Goal: Use online tool/utility: Utilize a website feature to perform a specific function

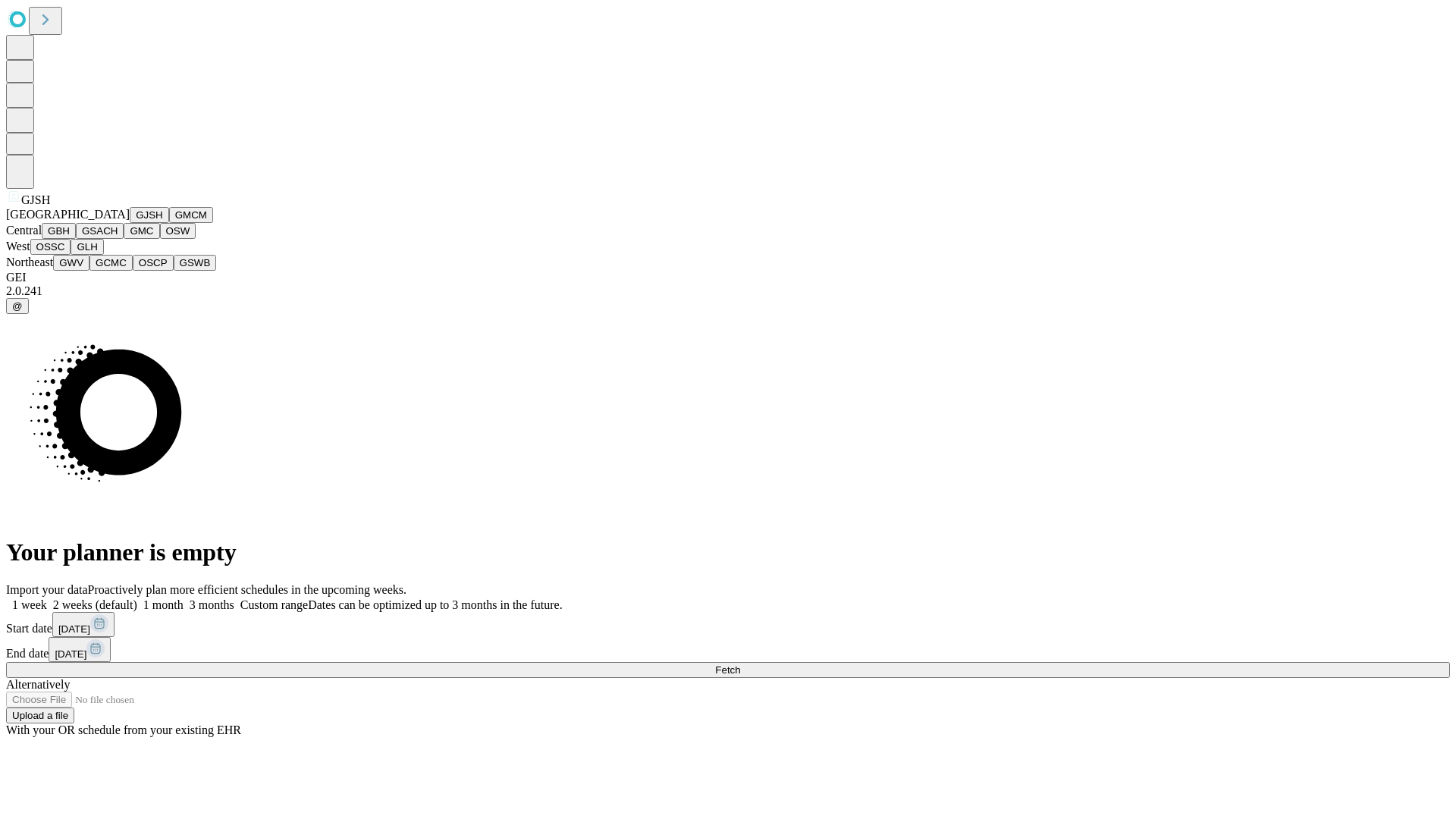
click at [129, 223] on button "GJSH" at bounding box center [149, 215] width 39 height 16
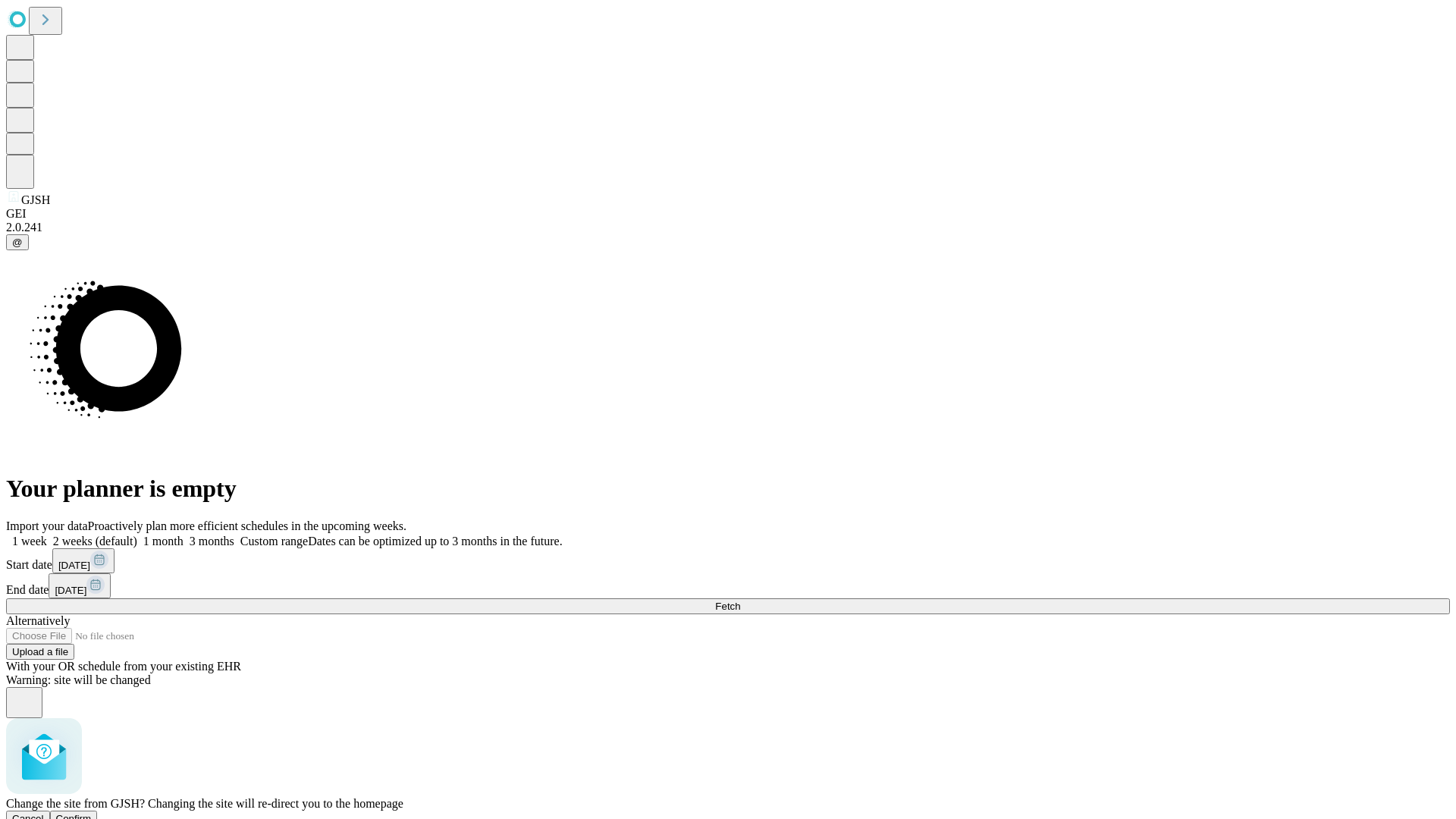
click at [92, 812] on span "Confirm" at bounding box center [74, 817] width 36 height 11
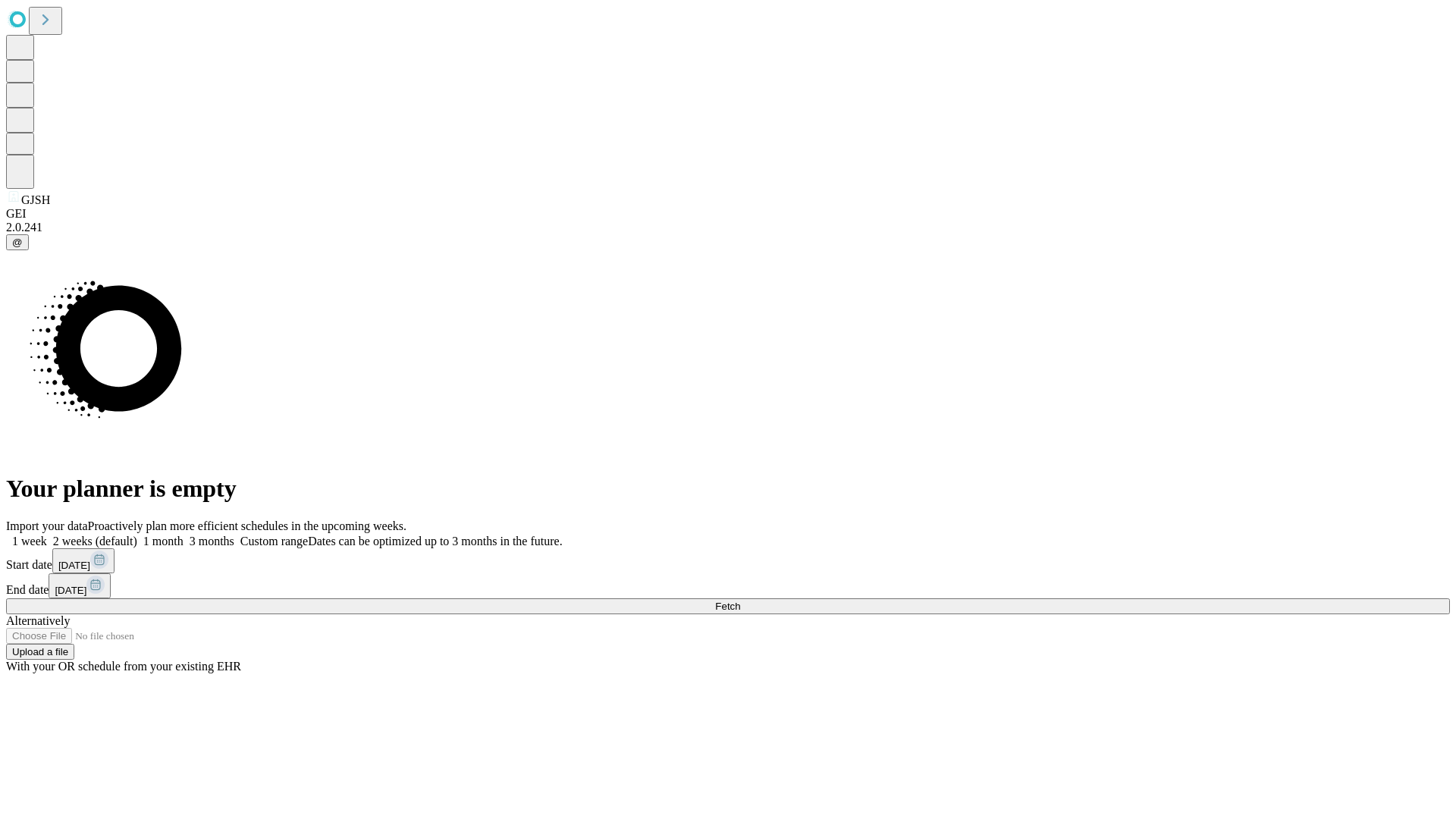
click at [137, 535] on label "2 weeks (default)" at bounding box center [92, 541] width 90 height 13
click at [740, 601] on span "Fetch" at bounding box center [727, 606] width 25 height 11
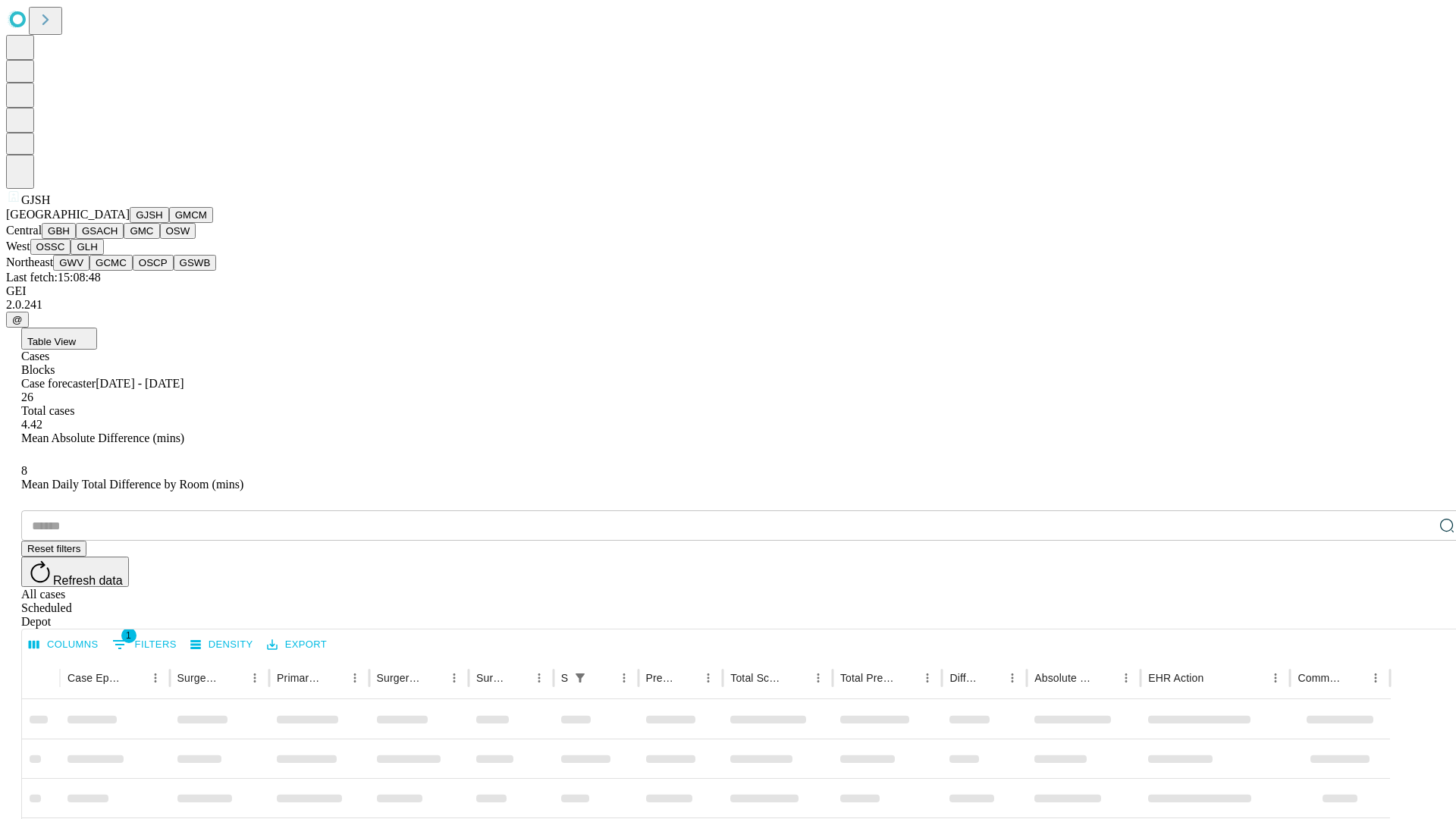
click at [169, 223] on button "GMCM" at bounding box center [190, 215] width 44 height 16
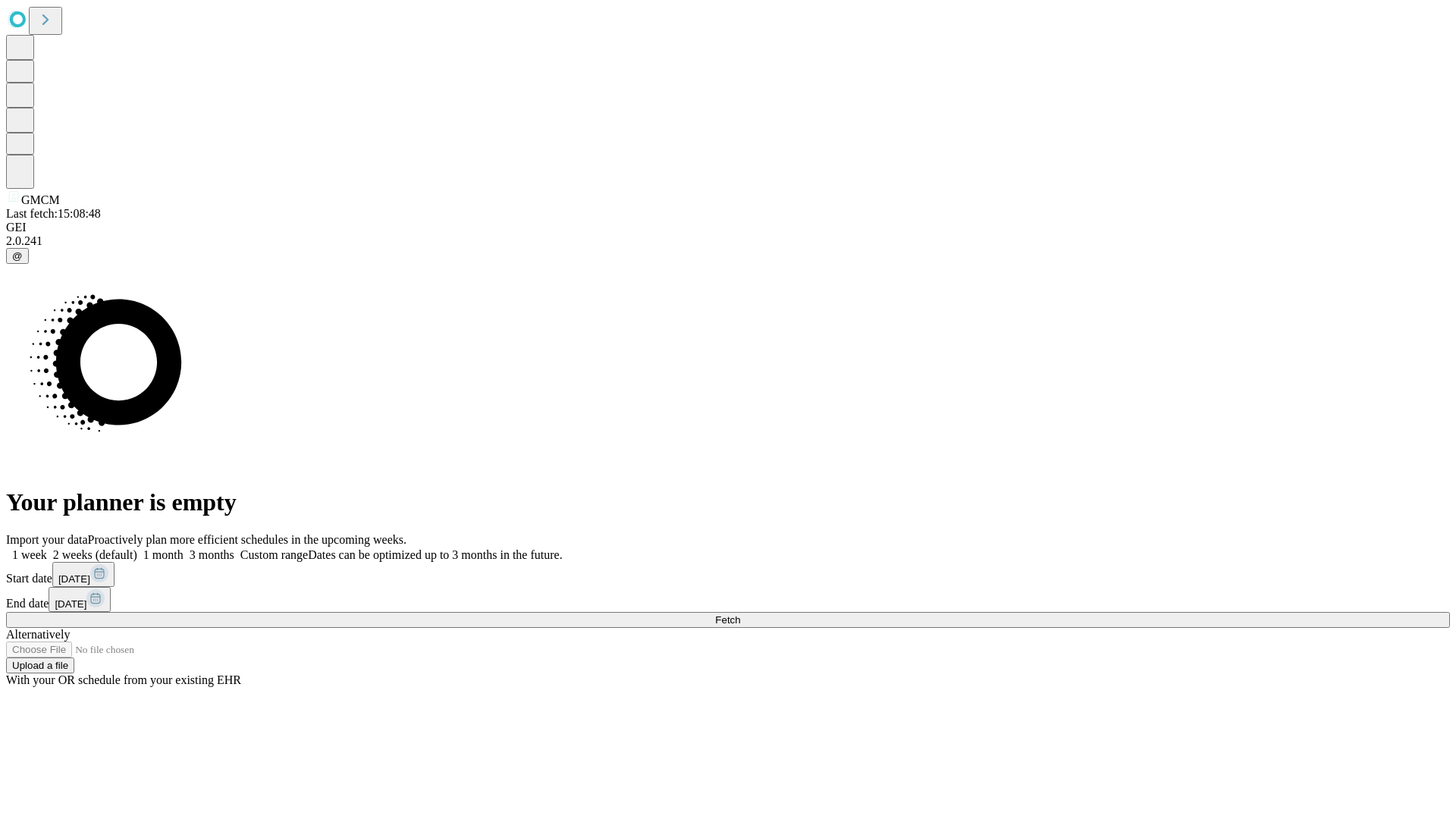
click at [740, 614] on span "Fetch" at bounding box center [727, 619] width 25 height 11
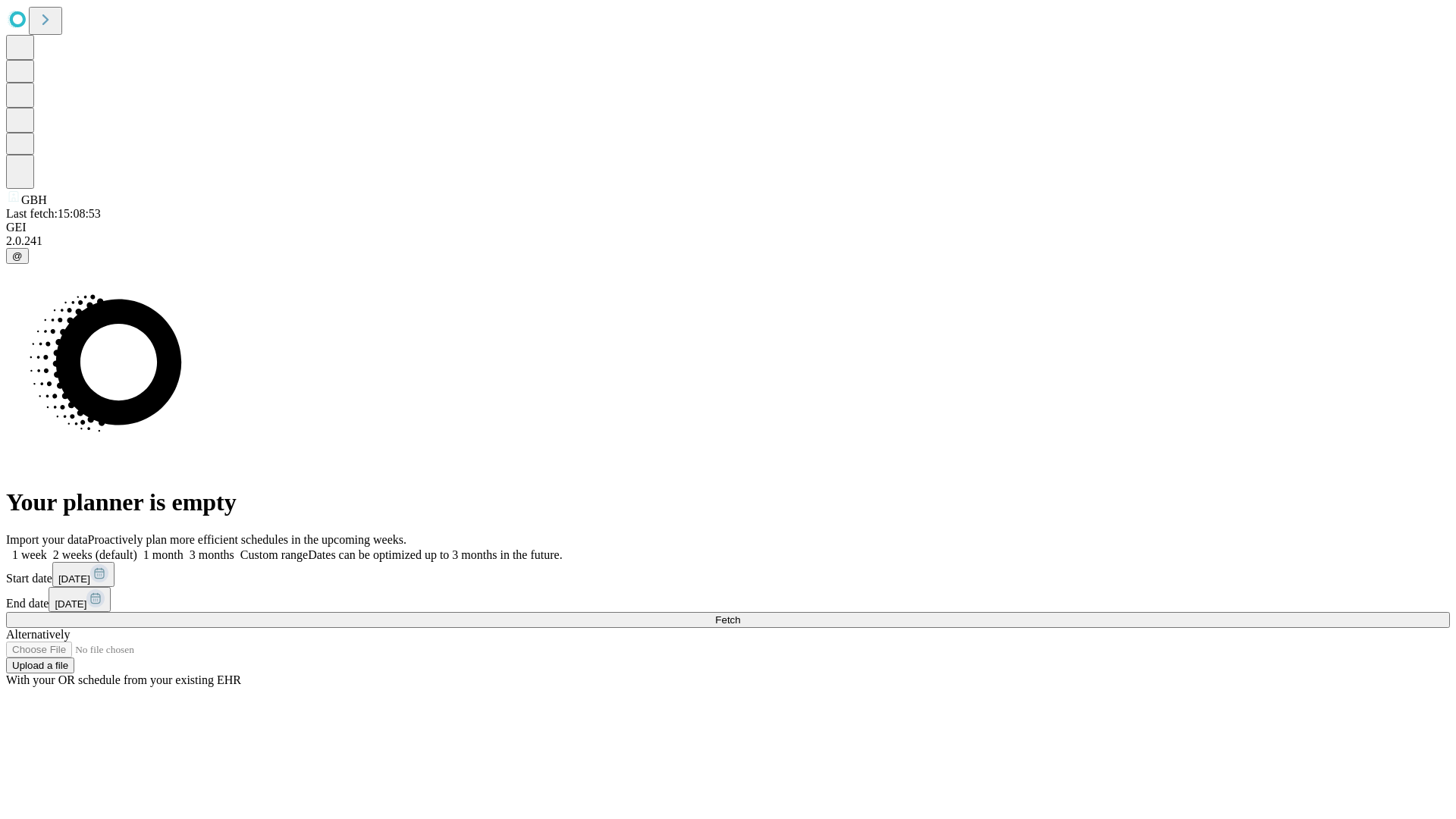
click at [137, 548] on label "2 weeks (default)" at bounding box center [92, 554] width 90 height 13
click at [740, 614] on span "Fetch" at bounding box center [727, 619] width 25 height 11
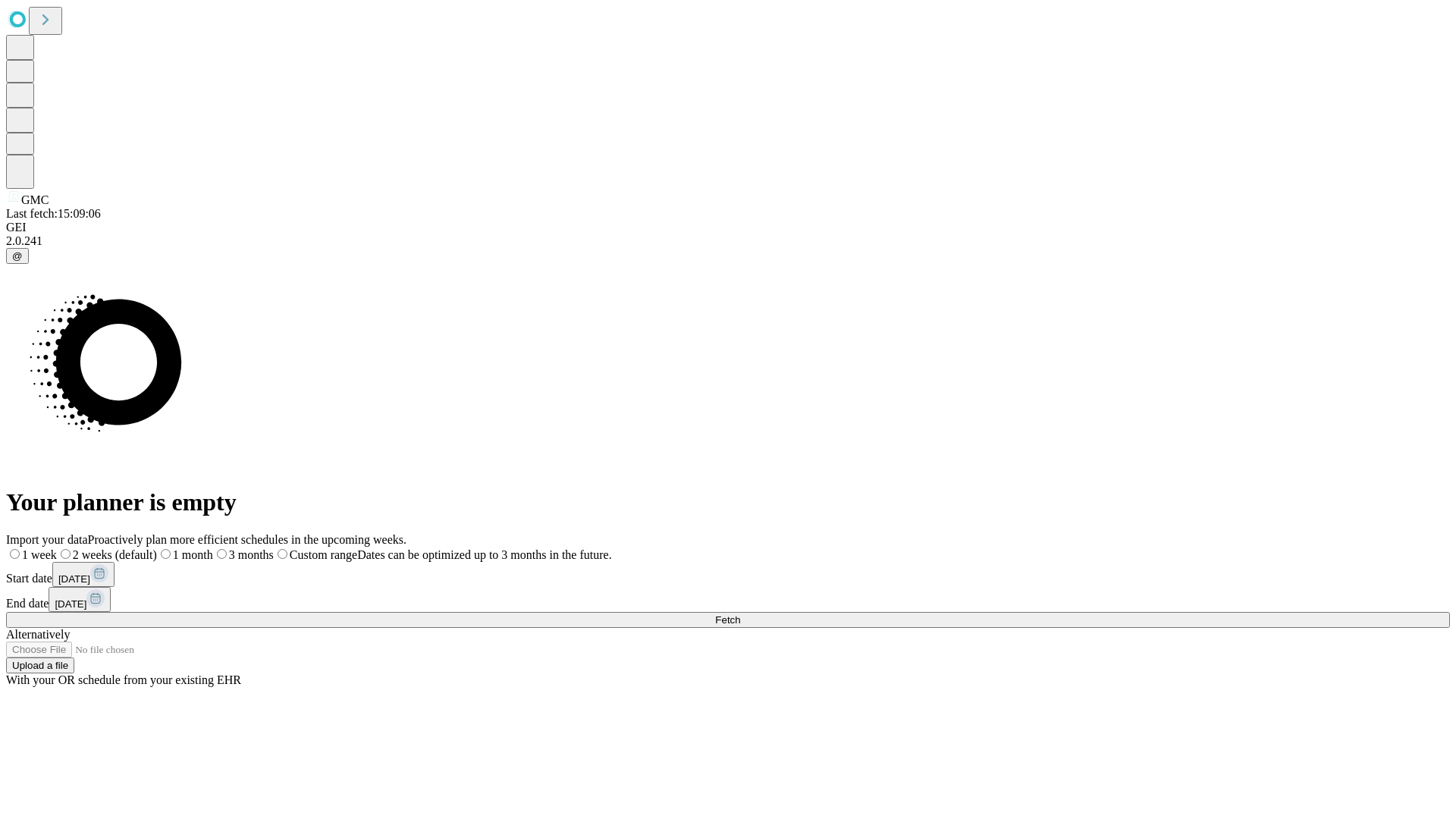
click at [157, 548] on label "2 weeks (default)" at bounding box center [106, 554] width 100 height 13
click at [740, 614] on span "Fetch" at bounding box center [727, 619] width 25 height 11
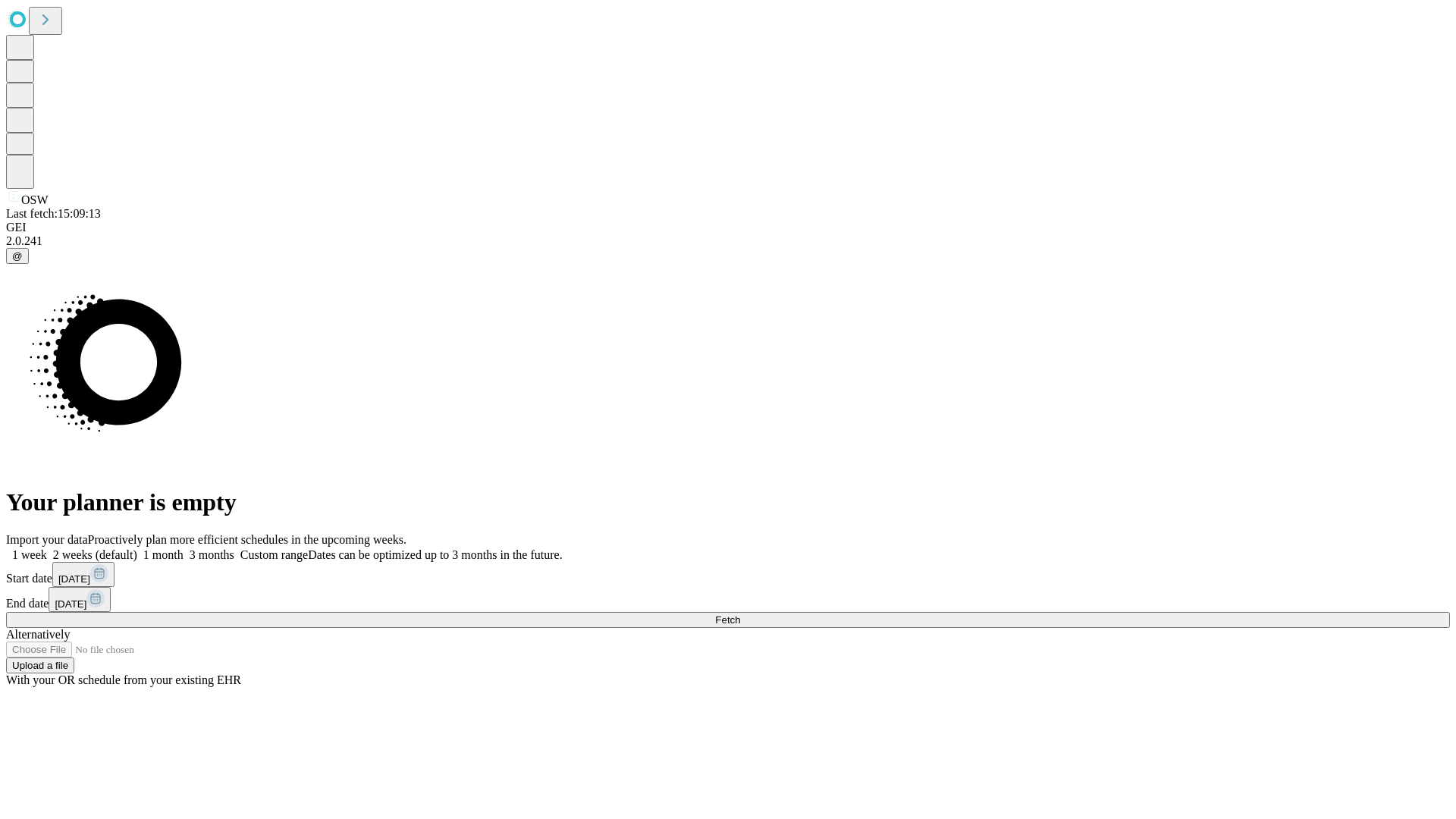
click at [137, 548] on label "2 weeks (default)" at bounding box center [92, 554] width 90 height 13
click at [740, 614] on span "Fetch" at bounding box center [727, 619] width 25 height 11
click at [137, 548] on label "2 weeks (default)" at bounding box center [92, 554] width 90 height 13
click at [740, 614] on span "Fetch" at bounding box center [727, 619] width 25 height 11
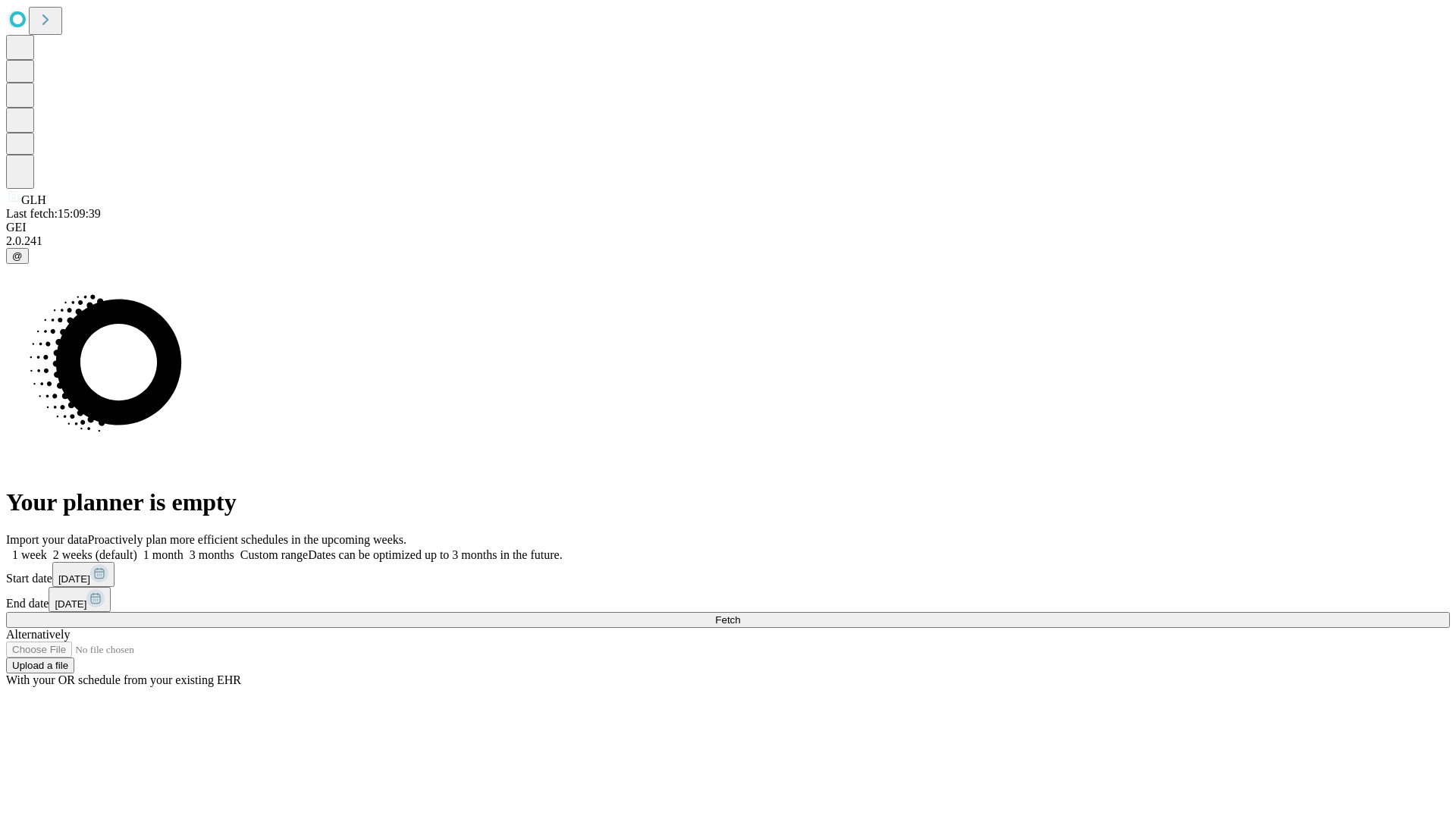
click at [137, 548] on label "2 weeks (default)" at bounding box center [92, 554] width 90 height 13
click at [740, 614] on span "Fetch" at bounding box center [727, 619] width 25 height 11
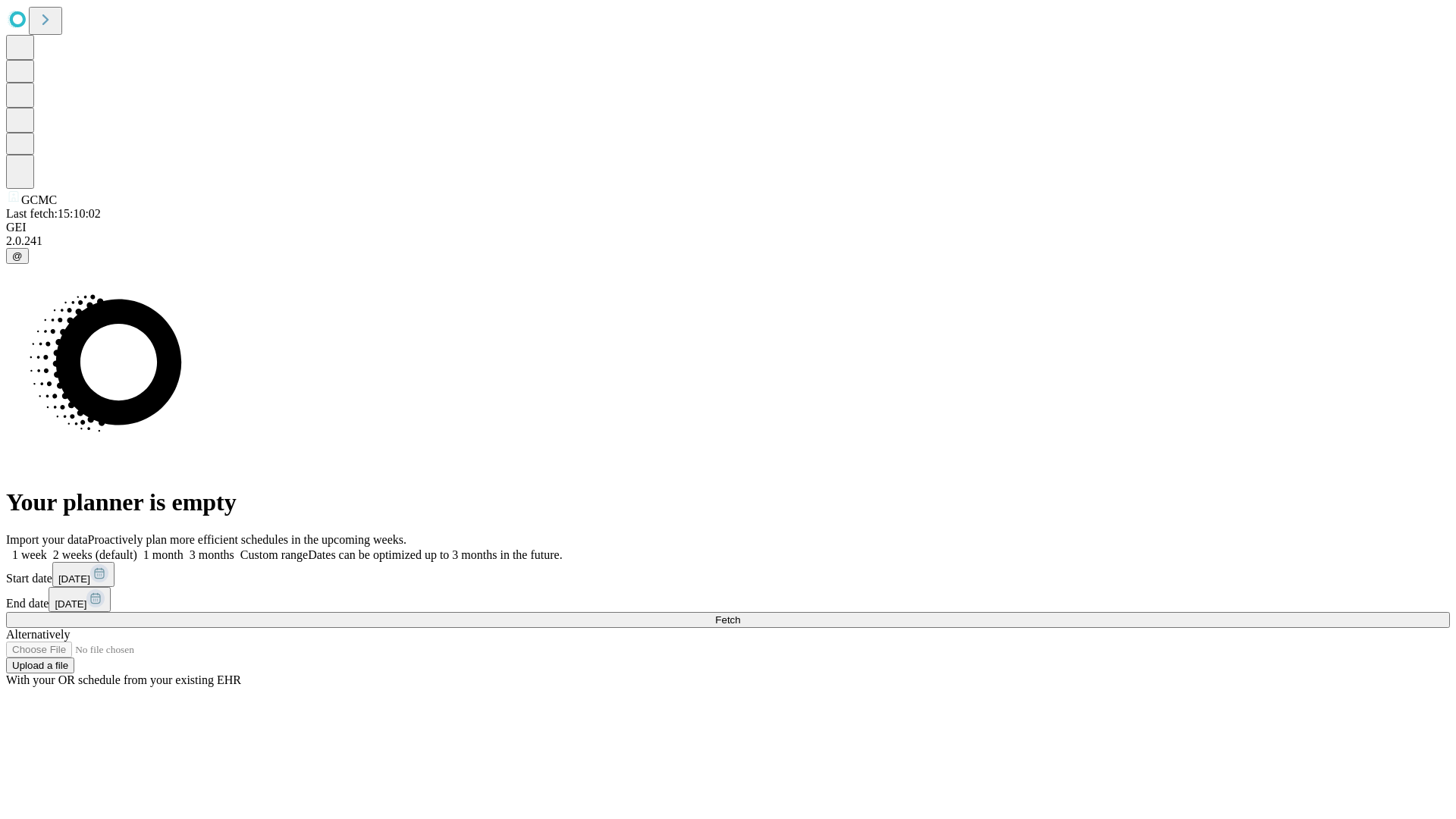
click at [137, 548] on label "2 weeks (default)" at bounding box center [92, 554] width 90 height 13
click at [740, 614] on span "Fetch" at bounding box center [727, 619] width 25 height 11
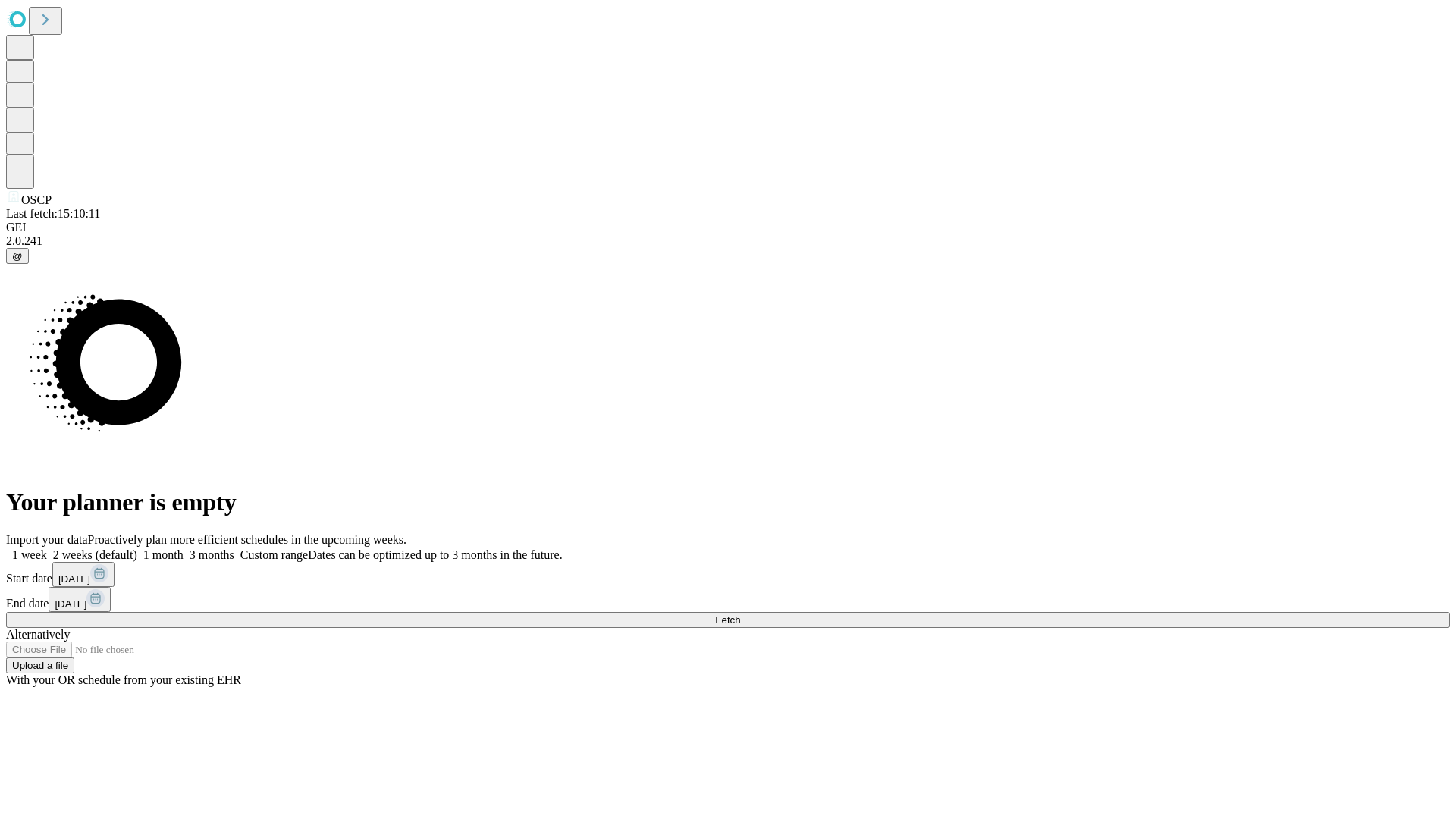
click at [137, 548] on label "2 weeks (default)" at bounding box center [92, 554] width 90 height 13
click at [740, 614] on span "Fetch" at bounding box center [727, 619] width 25 height 11
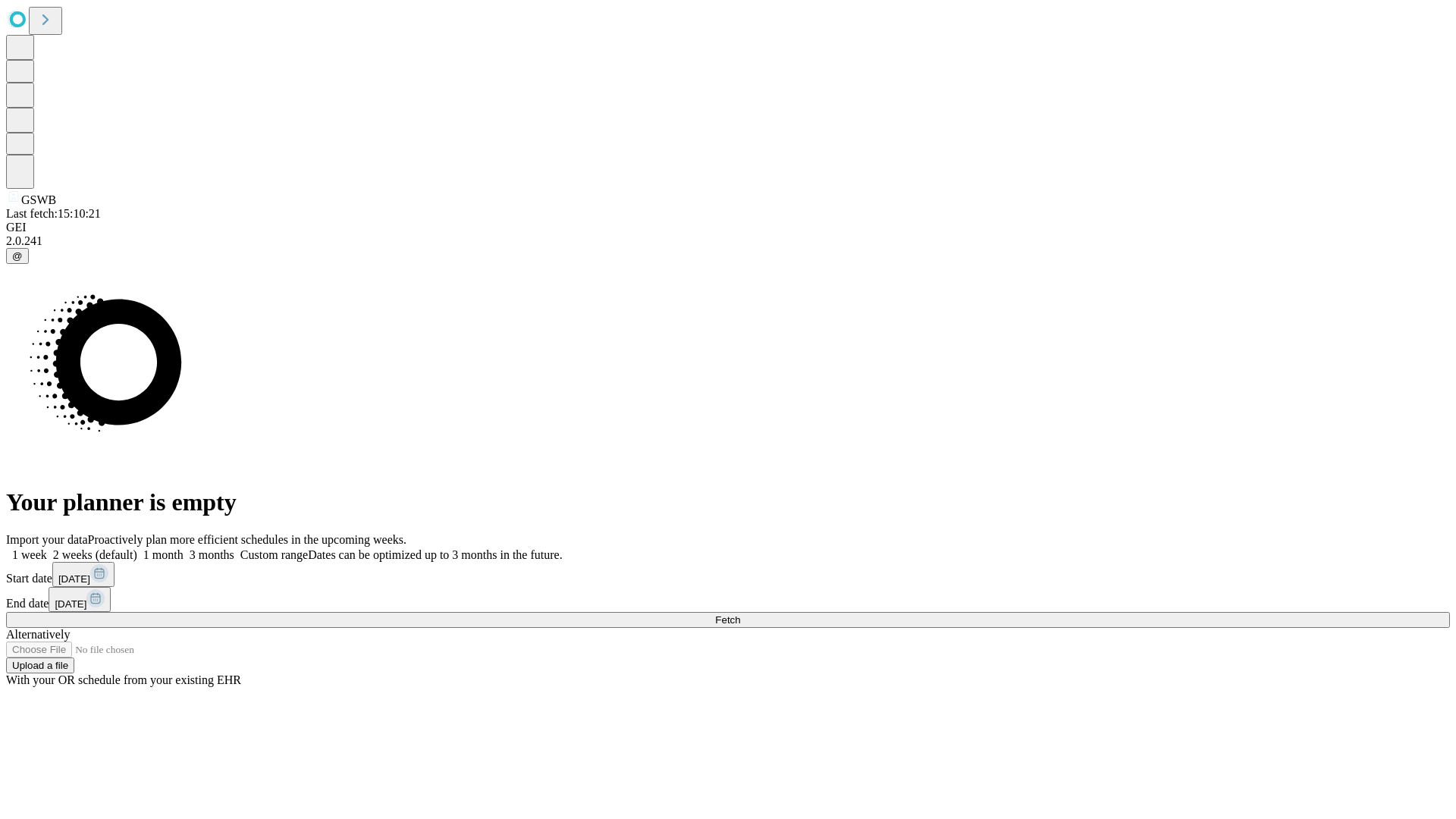
click at [740, 614] on span "Fetch" at bounding box center [727, 619] width 25 height 11
